Goal: Information Seeking & Learning: Learn about a topic

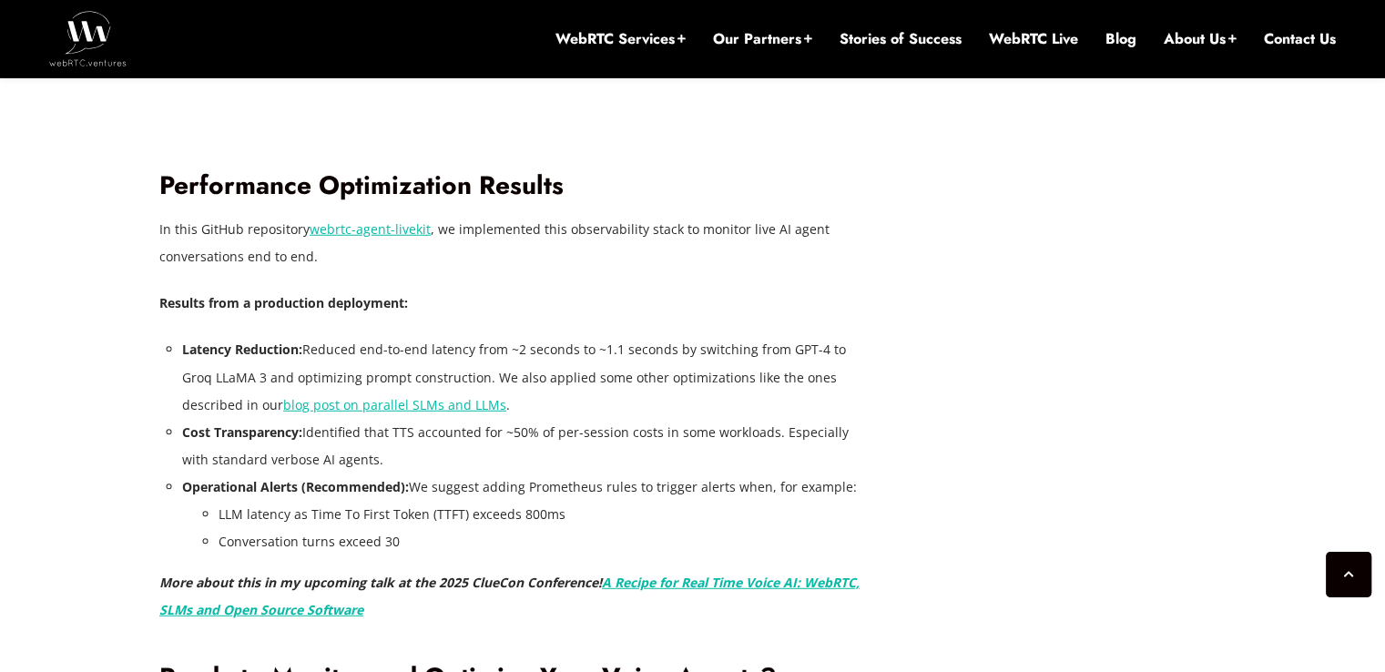
scroll to position [4841, 0]
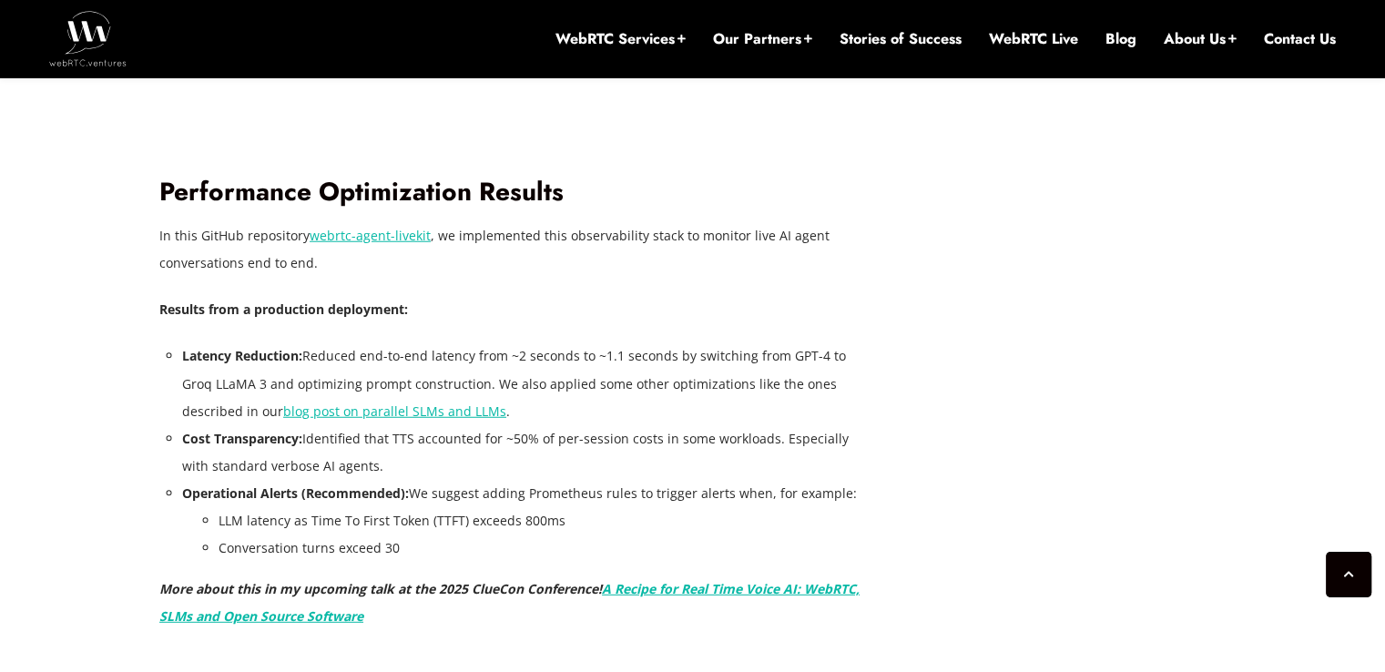
drag, startPoint x: 310, startPoint y: 221, endPoint x: 426, endPoint y: 239, distance: 117.8
copy link "webrtc-agent-livekit"
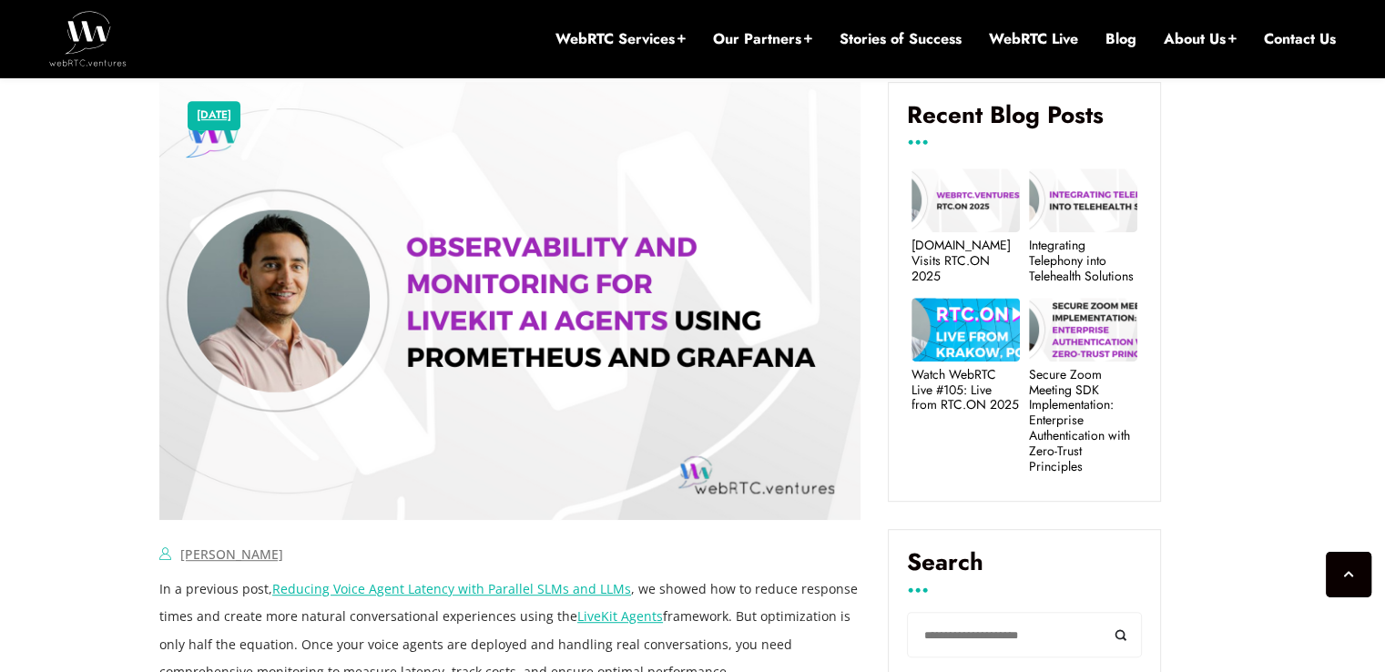
scroll to position [813, 0]
click at [208, 550] on link "[PERSON_NAME]" at bounding box center [231, 553] width 103 height 17
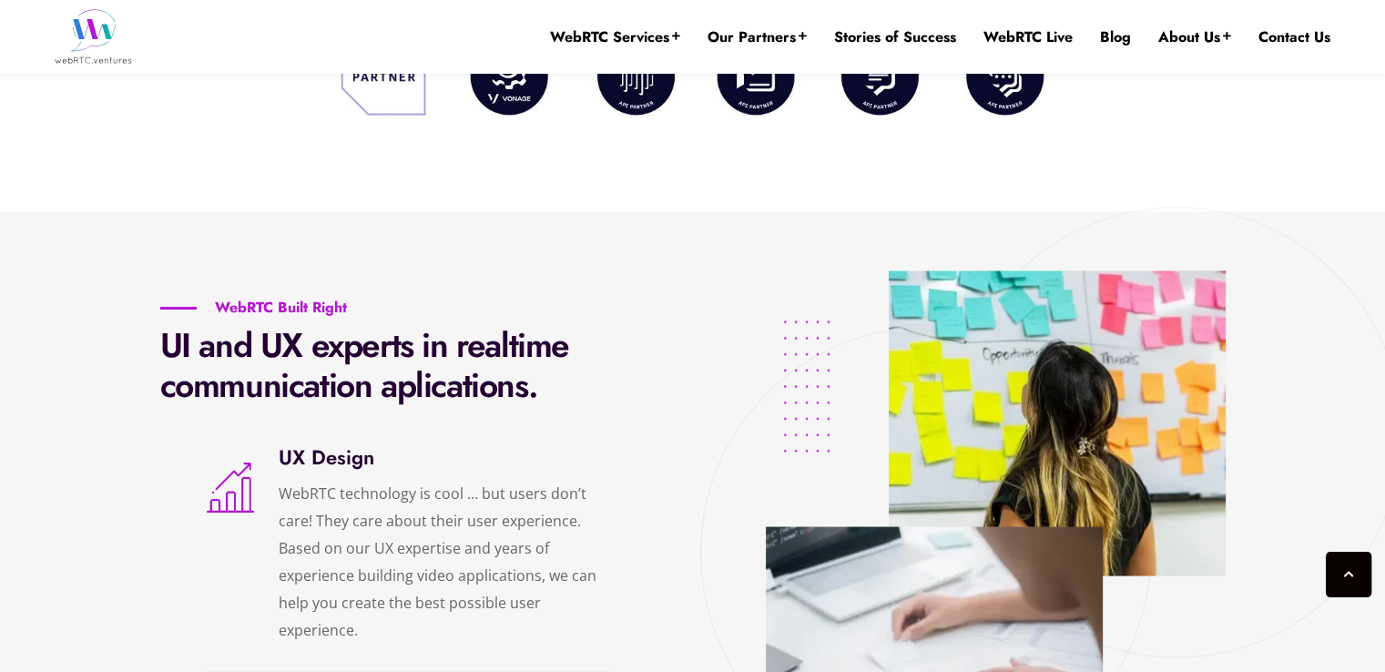
scroll to position [3099, 0]
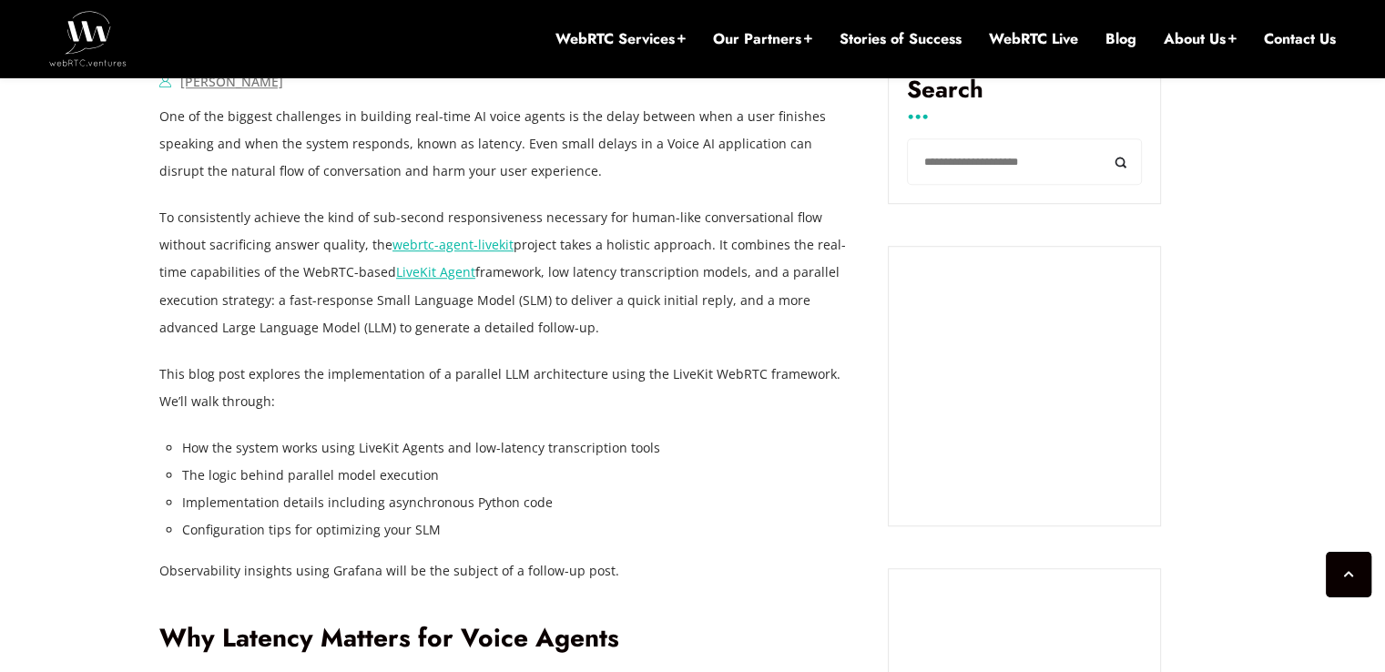
scroll to position [1184, 0]
